Goal: Task Accomplishment & Management: Manage account settings

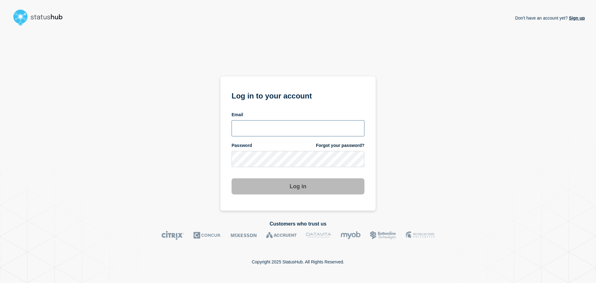
type input "[PERSON_NAME][EMAIL_ADDRESS][PERSON_NAME][DOMAIN_NAME]"
click at [295, 186] on button "Log in" at bounding box center [298, 186] width 133 height 16
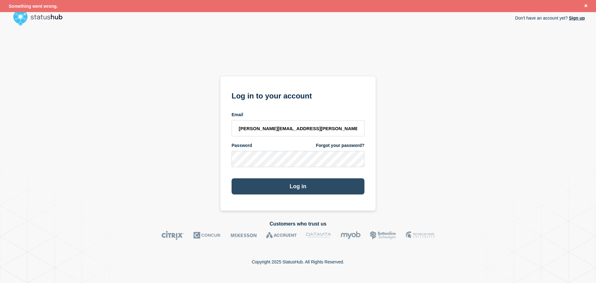
click at [300, 188] on button "Log in" at bounding box center [298, 186] width 133 height 16
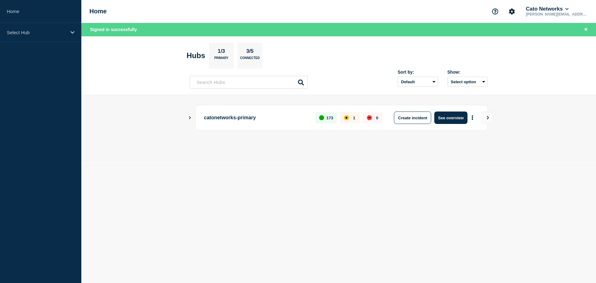
click at [190, 117] on icon "Show Connected Hubs" at bounding box center [190, 117] width 2 height 3
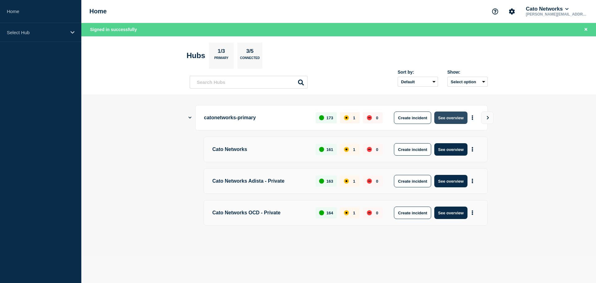
click at [446, 120] on button "See overview" at bounding box center [450, 117] width 33 height 12
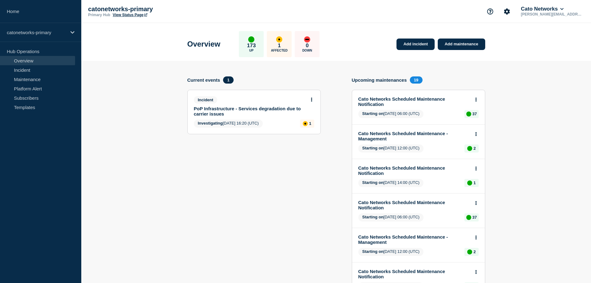
click at [294, 109] on link "PoP Infrastructure - Services degradation due to carrier issues" at bounding box center [250, 111] width 112 height 11
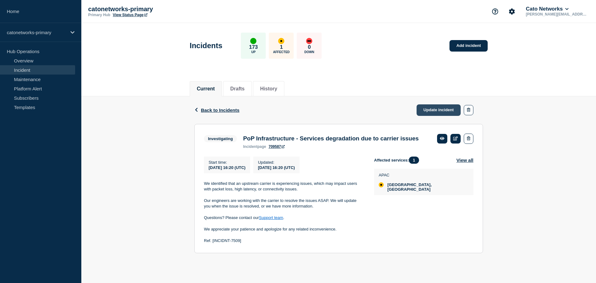
click at [444, 110] on link "Update incident" at bounding box center [439, 109] width 44 height 11
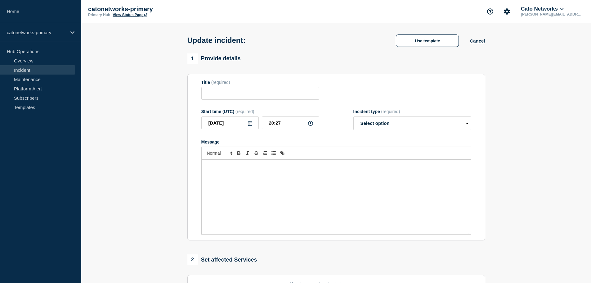
type input "PoP Infrastructure - Services degradation due to carrier issues"
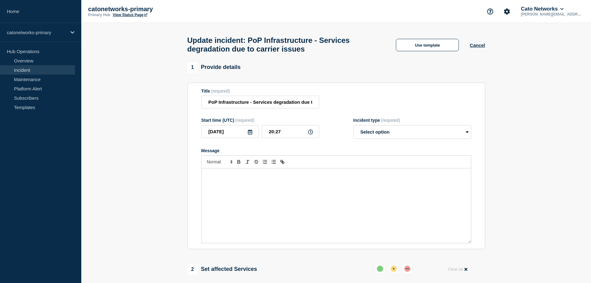
click at [295, 195] on div "Message" at bounding box center [337, 205] width 270 height 75
click at [419, 136] on select "Select option Investigating Identified Monitoring Resolved" at bounding box center [413, 132] width 118 height 14
select select "identified"
click at [354, 128] on select "Select option Investigating Identified Monitoring Resolved" at bounding box center [413, 132] width 118 height 14
click at [351, 201] on div "Message" at bounding box center [337, 205] width 270 height 75
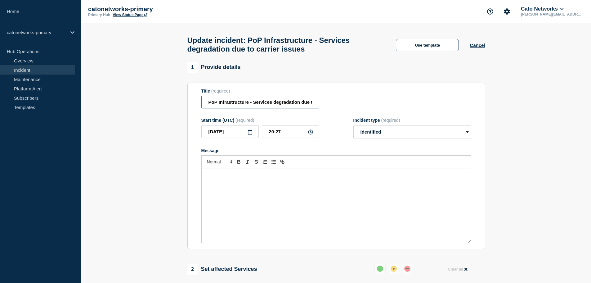
click at [242, 106] on input "PoP Infrastructure - Services degradation due to carrier issues" at bounding box center [261, 102] width 118 height 13
drag, startPoint x: 206, startPoint y: 105, endPoint x: 371, endPoint y: 116, distance: 166.1
click at [371, 116] on form "Title (required) PoP Infrastructure - Services degradation due to carrier issue…" at bounding box center [337, 165] width 270 height 155
click at [429, 48] on button "Use template" at bounding box center [427, 45] width 63 height 12
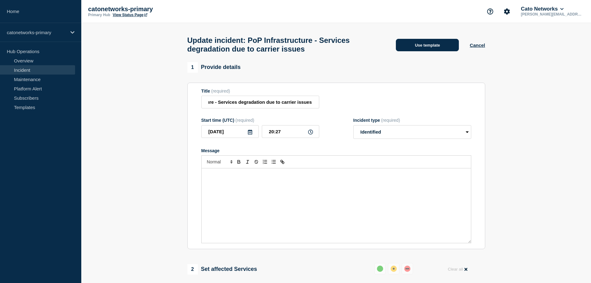
scroll to position [0, 0]
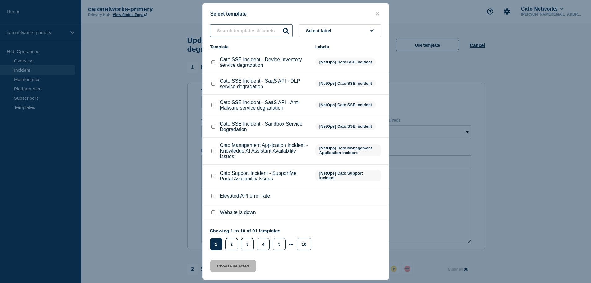
click at [235, 26] on input "text" at bounding box center [251, 30] width 83 height 13
paste input "PoP Infrastructure - Services degradation due to carrier issues"
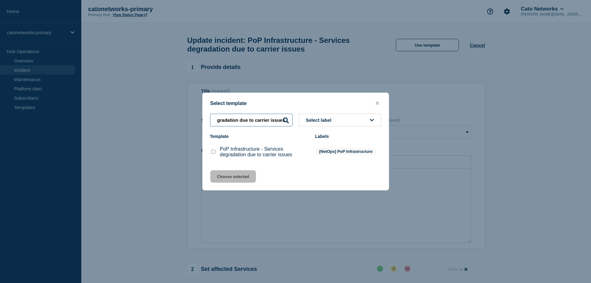
type input "PoP Infrastructure - Services degradation due to carrier issues"
click at [211, 153] on input "PoP Infrastructure - Services degradation due to carrier issues checkbox" at bounding box center [213, 152] width 4 height 4
checkbox input "true"
click at [226, 176] on button "Choose selected" at bounding box center [234, 176] width 46 height 12
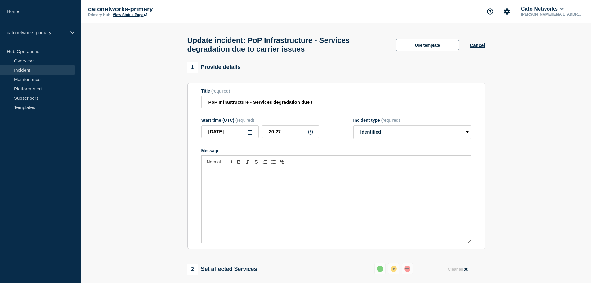
select select "investigating"
radio input "false"
radio input "true"
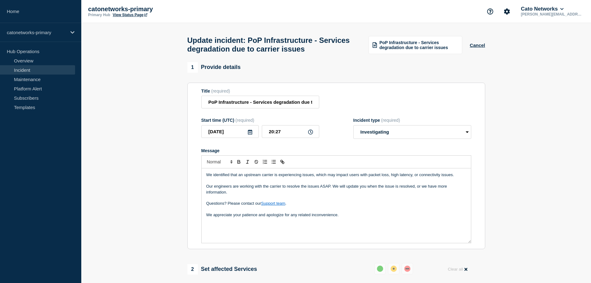
click at [351, 222] on div "We identified that an upstream carrier is experiencing issues, which may impact…" at bounding box center [337, 205] width 270 height 75
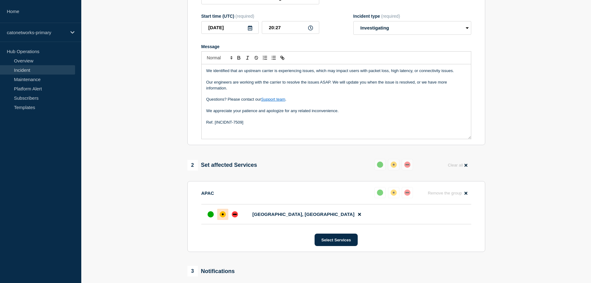
scroll to position [93, 0]
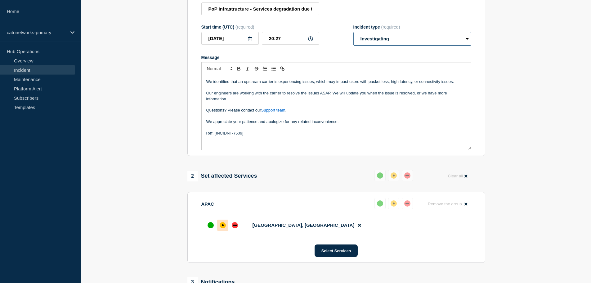
click at [372, 41] on select "Select option Investigating Identified Monitoring Resolved" at bounding box center [413, 39] width 118 height 14
click at [354, 35] on select "Select option Investigating Identified Monitoring Resolved" at bounding box center [413, 39] width 118 height 14
click at [300, 102] on p "Our engineers are working with the carrier to resolve the issues ASAP. We will …" at bounding box center [336, 95] width 260 height 11
click at [376, 43] on select "Select option Investigating Identified Monitoring Resolved" at bounding box center [413, 39] width 118 height 14
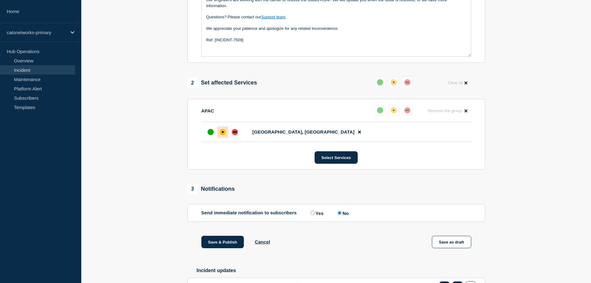
scroll to position [124, 0]
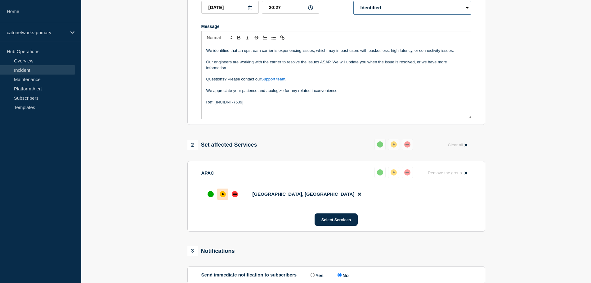
click at [374, 11] on select "Select option Investigating Identified Monitoring Resolved" at bounding box center [413, 8] width 118 height 14
select select "investigating"
click at [354, 4] on select "Select option Investigating Identified Monitoring Resolved" at bounding box center [413, 8] width 118 height 14
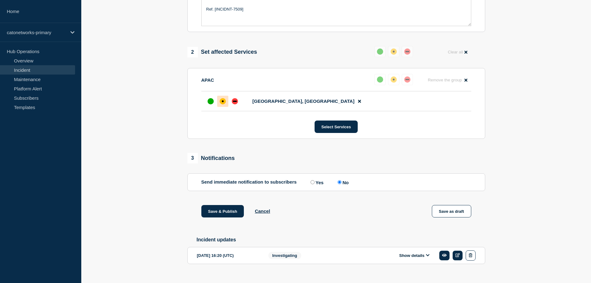
scroll to position [217, 0]
click at [227, 211] on button "Save & Publish" at bounding box center [223, 211] width 43 height 12
